Goal: Navigation & Orientation: Find specific page/section

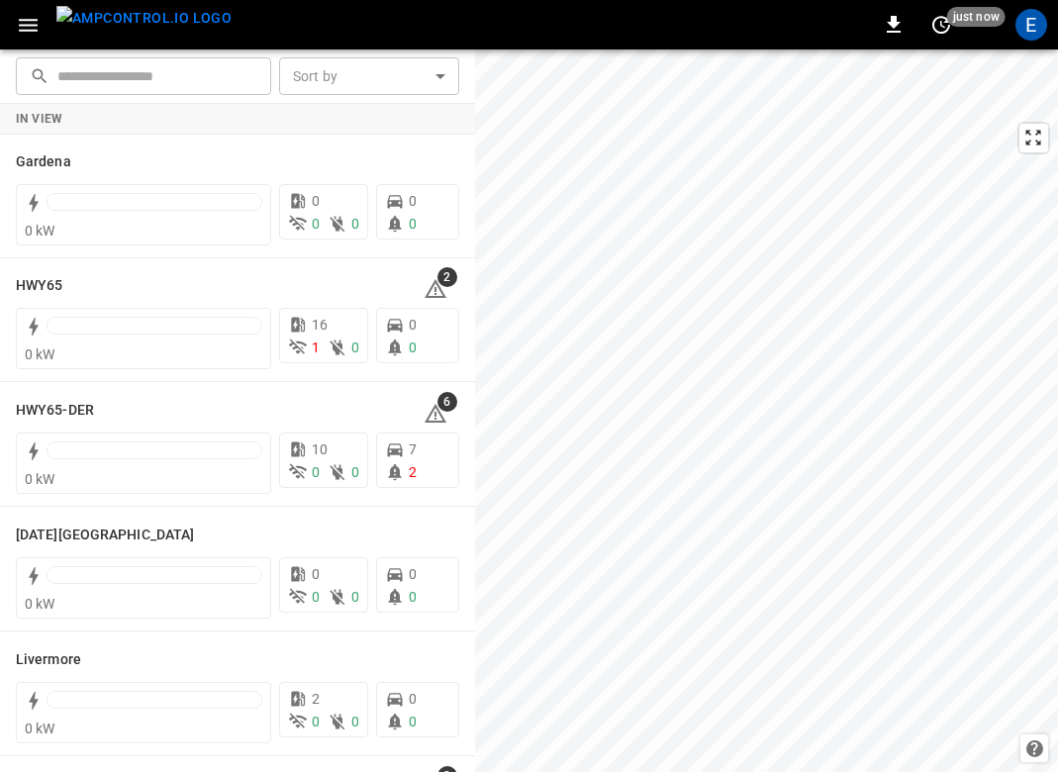
click at [127, 3] on button "menu" at bounding box center [143, 24] width 191 height 49
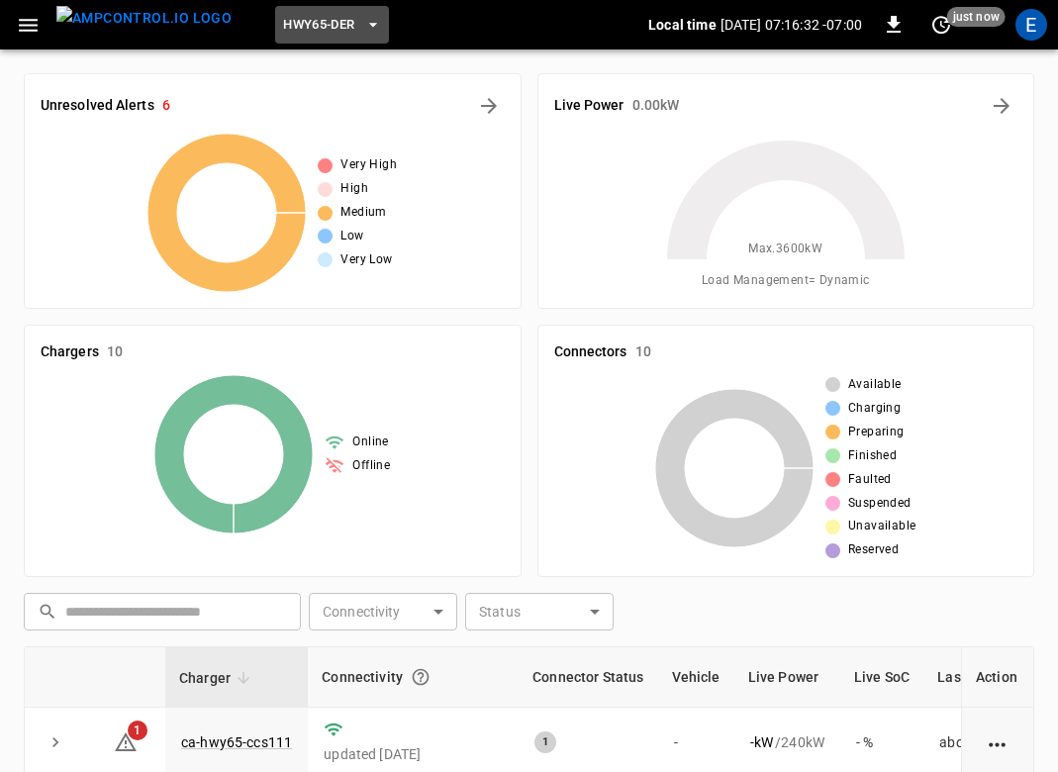
click at [309, 32] on span "HWY65-DER" at bounding box center [318, 25] width 71 height 23
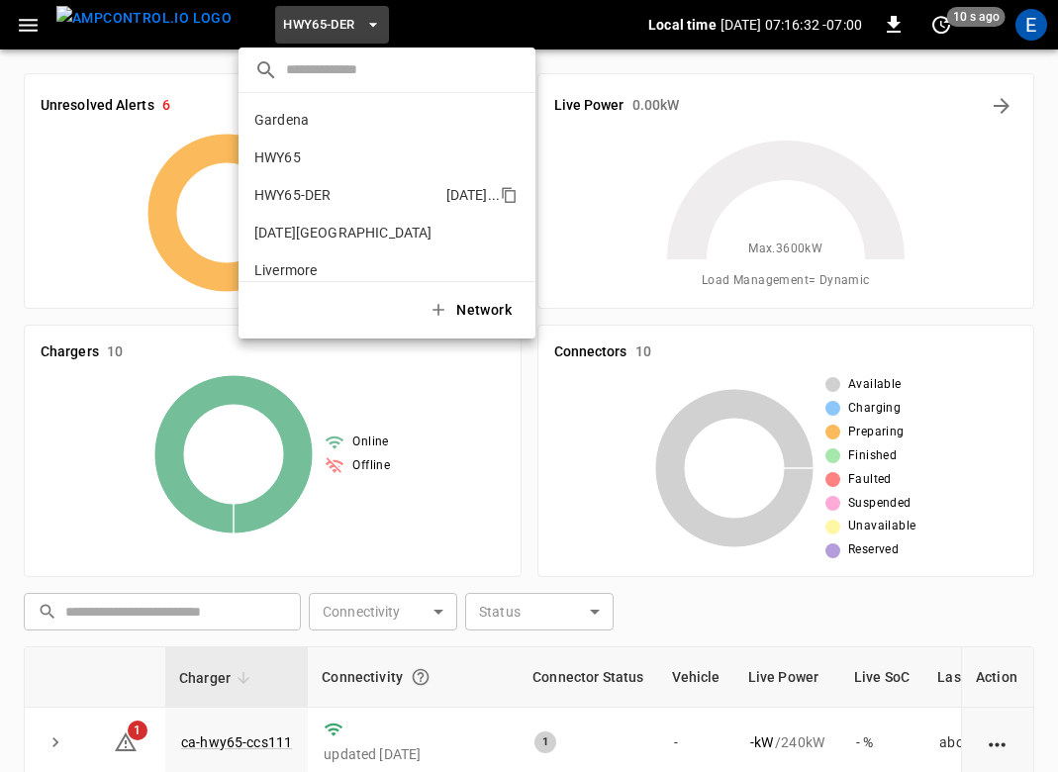
scroll to position [69, 0]
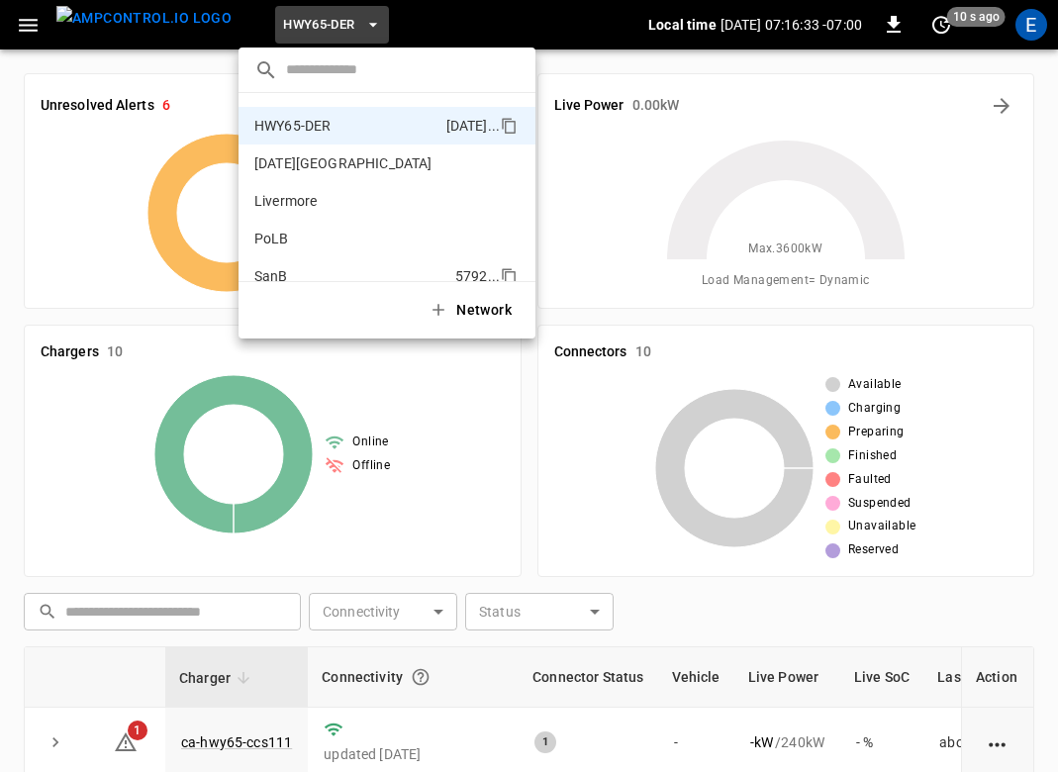
click at [309, 278] on p "SanB" at bounding box center [350, 276] width 193 height 20
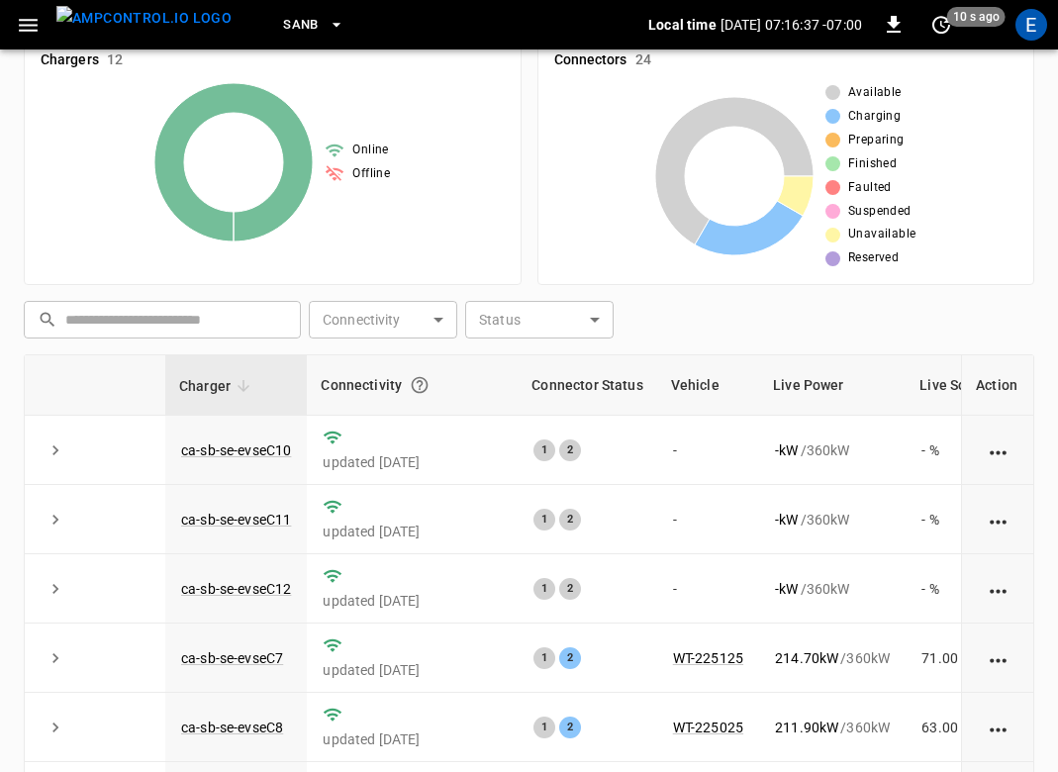
scroll to position [491, 0]
